Goal: Information Seeking & Learning: Check status

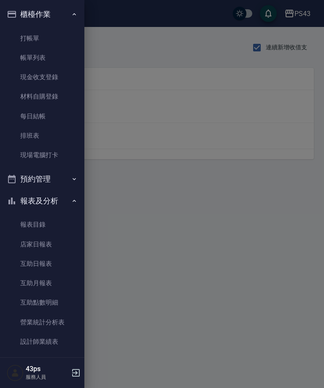
click at [58, 245] on link "店家日報表" at bounding box center [42, 244] width 78 height 19
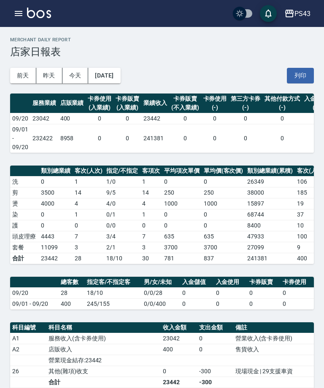
click at [19, 16] on icon "button" at bounding box center [18, 13] width 10 height 10
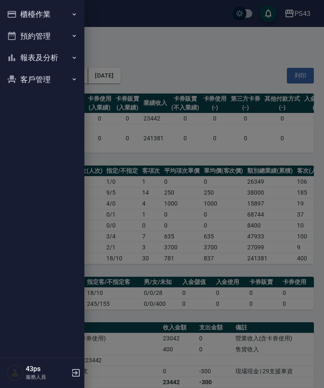
click at [64, 56] on button "報表及分析" at bounding box center [42, 58] width 78 height 22
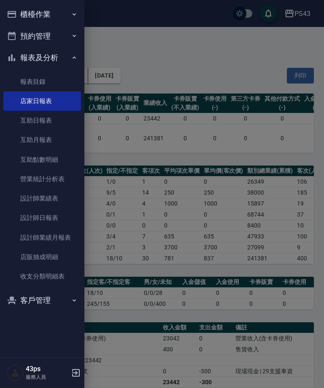
click at [68, 214] on link "設計師日報表" at bounding box center [42, 217] width 78 height 19
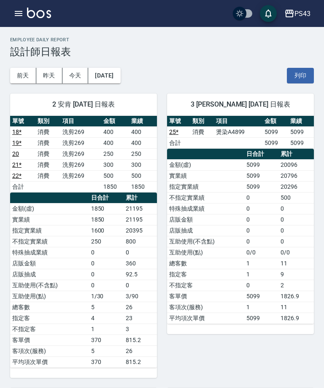
click at [13, 11] on button "button" at bounding box center [18, 13] width 17 height 17
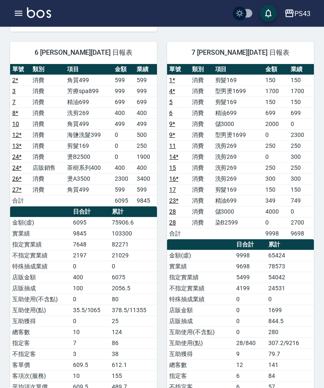
scroll to position [347, 0]
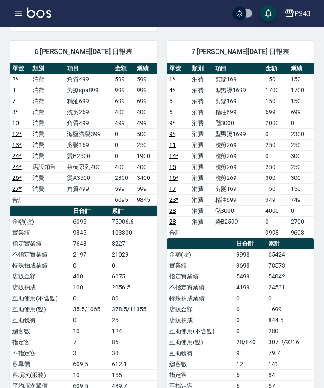
click at [11, 9] on button "button" at bounding box center [18, 13] width 17 height 17
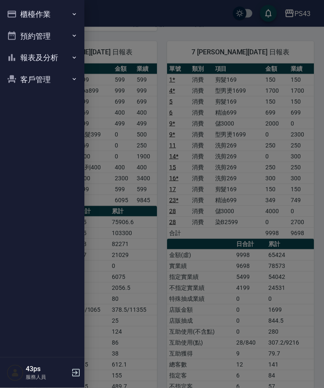
scroll to position [347, 0]
click at [11, 8] on button "櫃檯作業" at bounding box center [42, 14] width 78 height 22
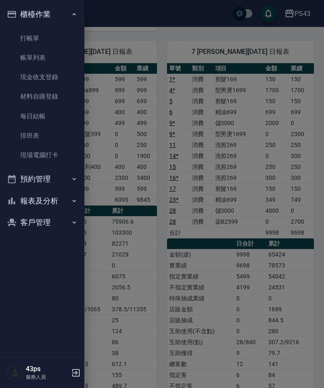
click at [52, 195] on button "報表及分析" at bounding box center [42, 201] width 78 height 22
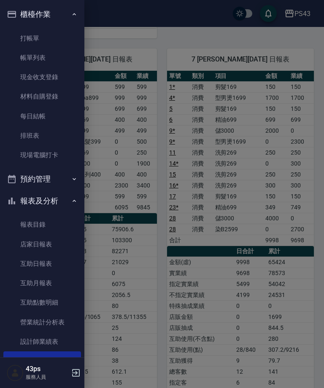
scroll to position [339, 0]
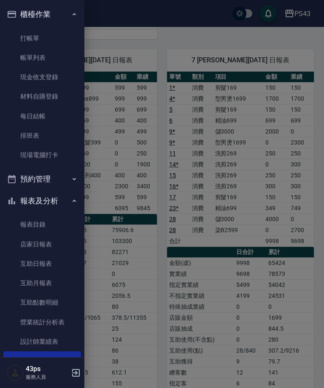
click at [55, 243] on link "店家日報表" at bounding box center [42, 244] width 78 height 19
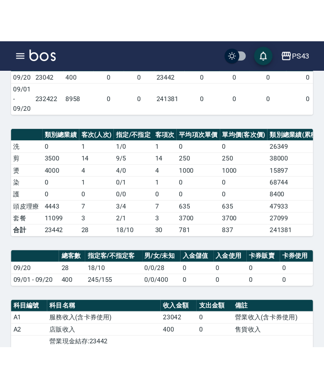
scroll to position [32, 0]
